Goal: Find specific page/section: Locate a particular part of the current website

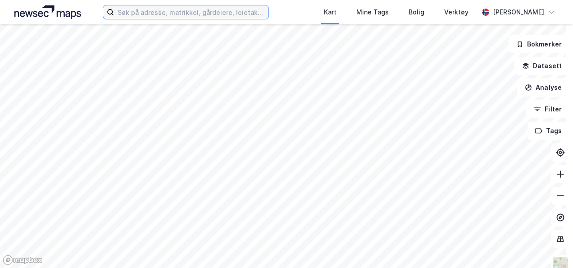
click at [162, 14] on input at bounding box center [191, 12] width 154 height 14
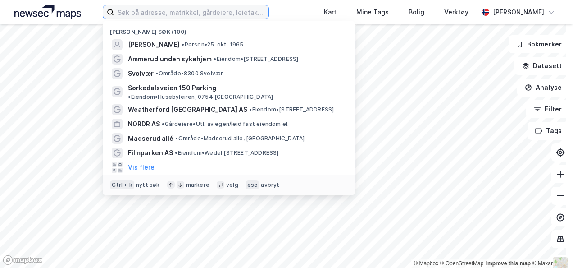
paste input "[PERSON_NAME][STREET_ADDRESS]"
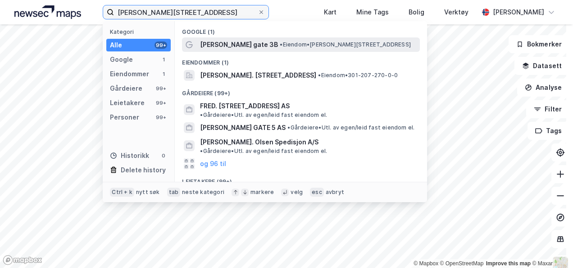
type input "[PERSON_NAME][STREET_ADDRESS]"
click at [254, 48] on span "[PERSON_NAME] gate 3B" at bounding box center [239, 44] width 78 height 11
